Goal: Transaction & Acquisition: Purchase product/service

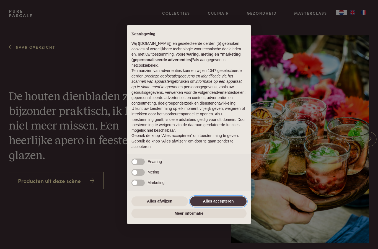
click at [235, 203] on button "Alles accepteren" at bounding box center [218, 201] width 56 height 10
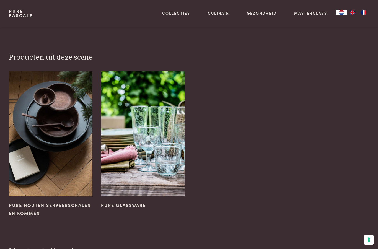
scroll to position [232, 0]
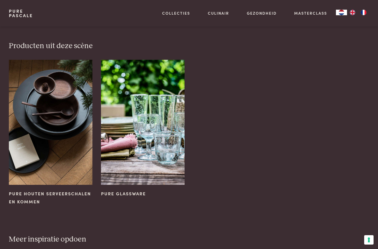
click at [75, 149] on img at bounding box center [51, 122] width 84 height 125
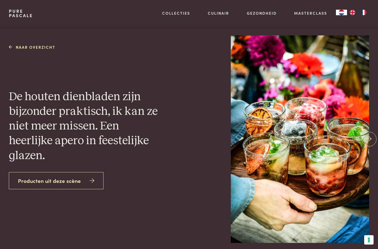
scroll to position [254, 0]
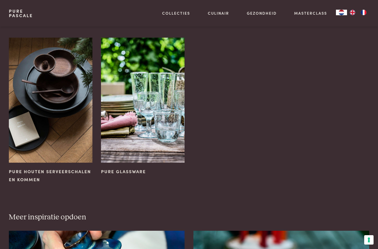
click at [181, 59] on div "Boeken Vertalingen Recepten Weekmenu's Alles van Culinair" at bounding box center [205, 72] width 94 height 71
click at [172, 41] on link "Boeken" at bounding box center [205, 40] width 94 height 6
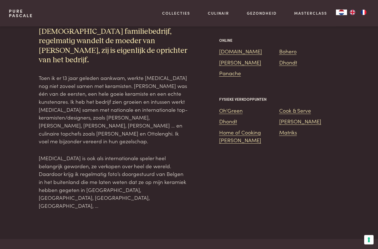
scroll to position [487, 0]
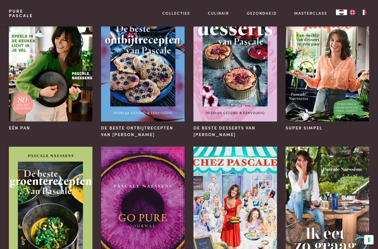
scroll to position [46, 0]
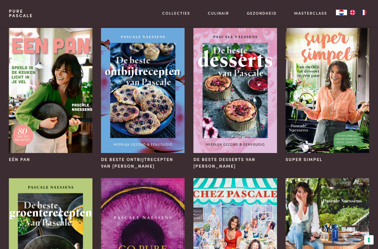
click at [249, 124] on img at bounding box center [235, 90] width 84 height 125
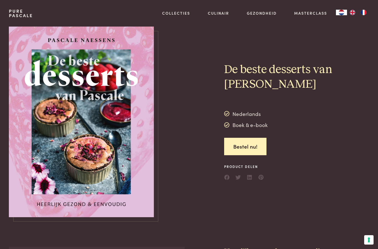
click at [262, 145] on link "Bestel nu!" at bounding box center [245, 146] width 42 height 17
